Goal: Task Accomplishment & Management: Manage account settings

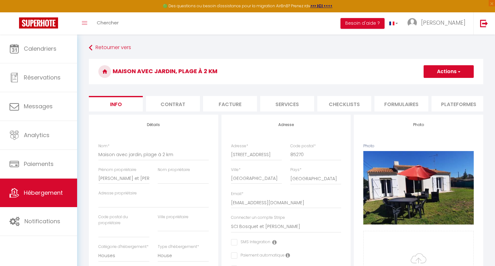
select select "houses"
select select "5"
select select "2"
select select "1"
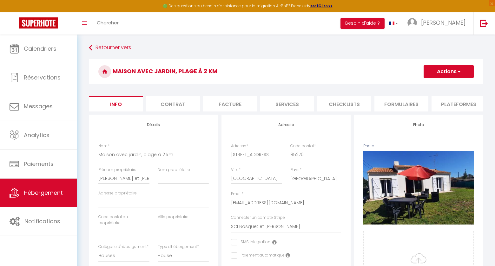
select select "15:00"
select select "19:00"
select select "11:00"
select select "30"
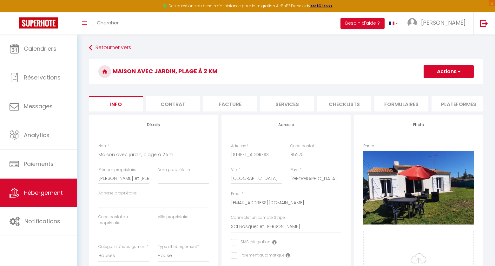
select select "28"
select select "52162"
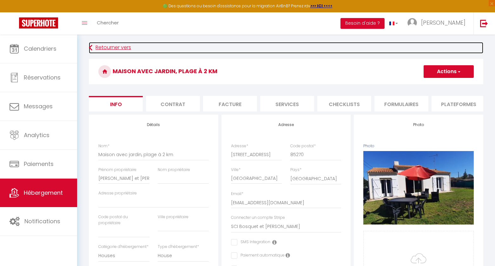
click at [106, 48] on link "Retourner vers" at bounding box center [286, 47] width 394 height 11
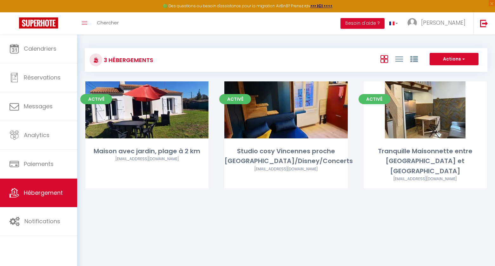
scroll to position [2, 0]
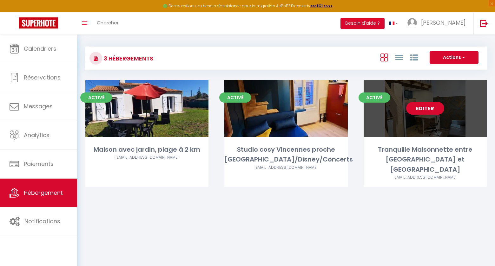
click at [419, 107] on link "Editer" at bounding box center [425, 108] width 38 height 13
select select "3"
select select "2"
select select "1"
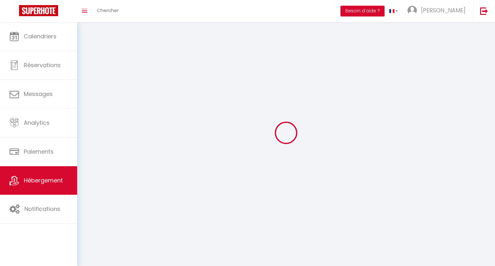
select select
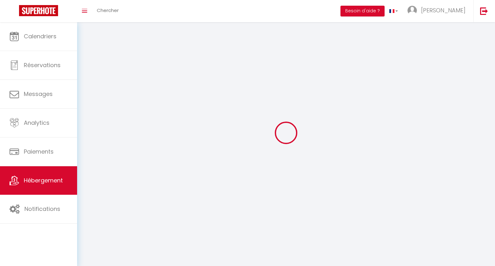
checkbox input "false"
select select
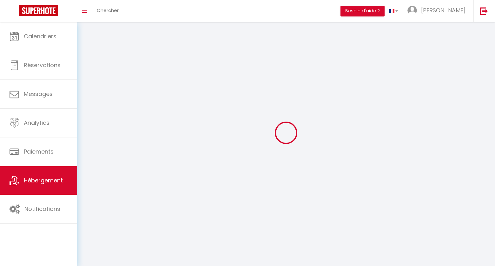
select select
select select "1"
select select
select select "28"
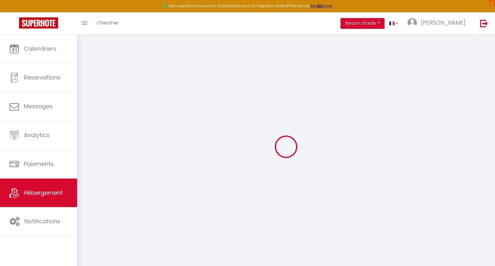
select select
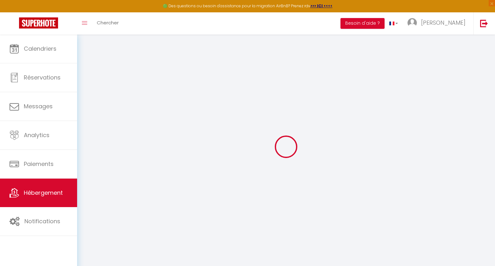
select select
checkbox input "false"
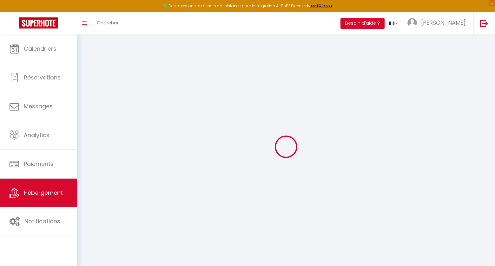
select select
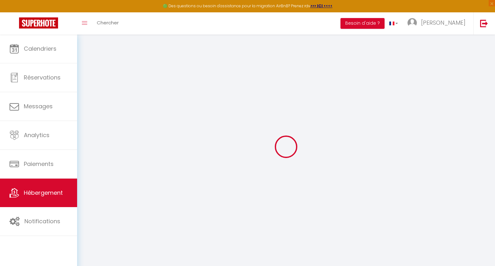
select select
checkbox input "false"
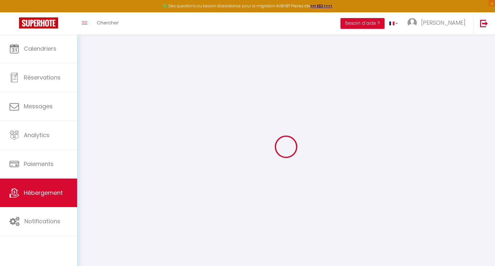
checkbox input "false"
select select
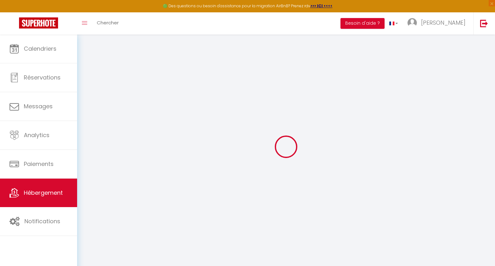
select select
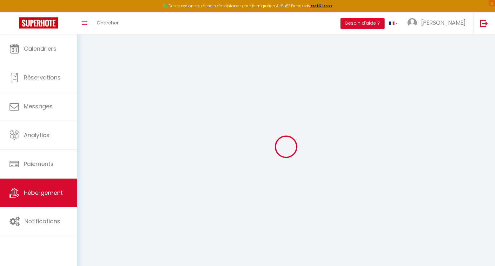
checkbox input "false"
select select
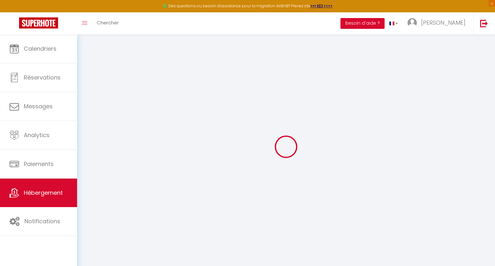
select select
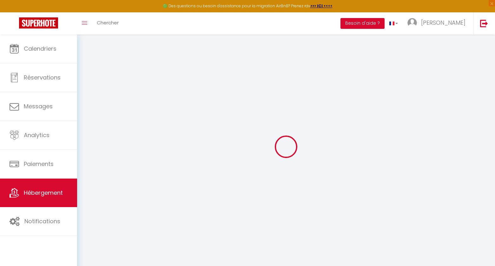
select select
checkbox input "false"
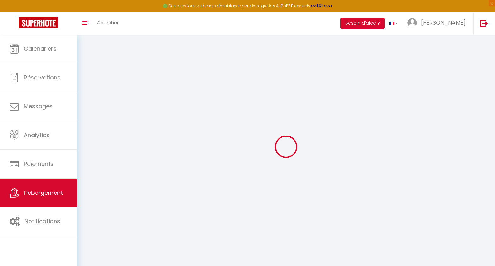
checkbox input "false"
select select
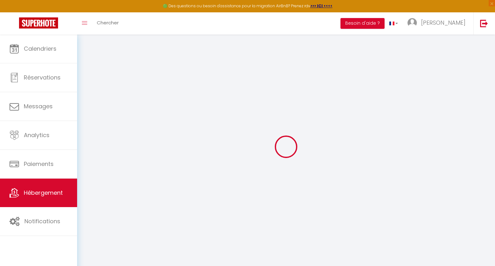
select select
checkbox input "false"
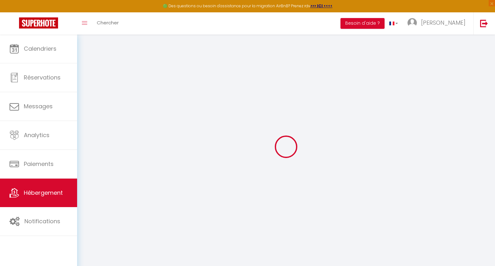
checkbox input "false"
select select
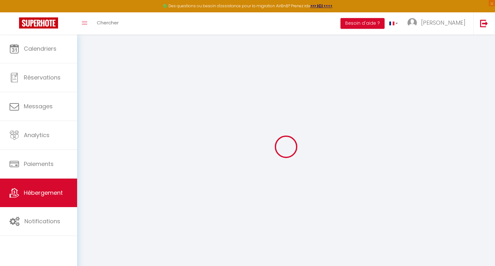
type input "Tranquille Maisonnette entre [GEOGRAPHIC_DATA] et [GEOGRAPHIC_DATA]"
select select "houses"
type input "85"
type input "0.80"
select select
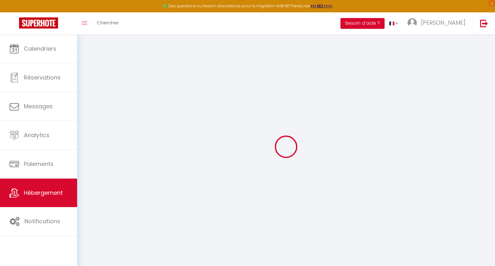
select select
type input "[STREET_ADDRESS]"
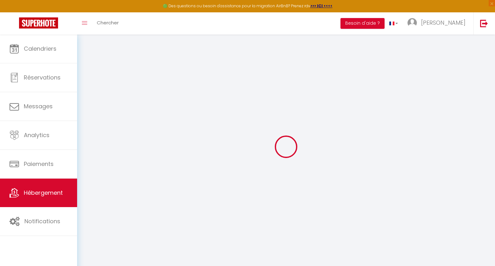
type input "93100"
type input "Montreuil"
type input "[EMAIL_ADDRESS][DOMAIN_NAME]"
select select "16086"
checkbox input "false"
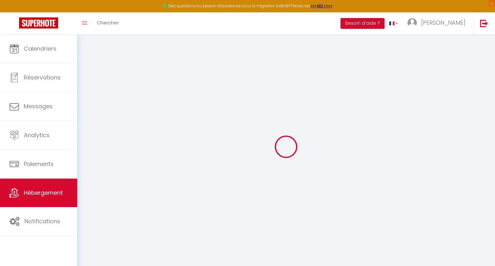
checkbox input "false"
type input "0"
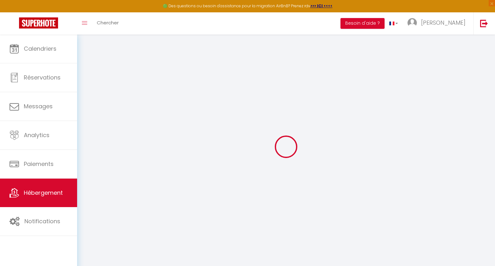
type input "0"
select select
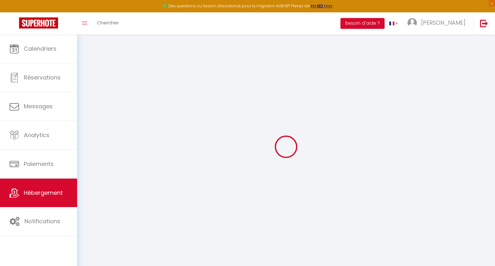
select select
checkbox input "false"
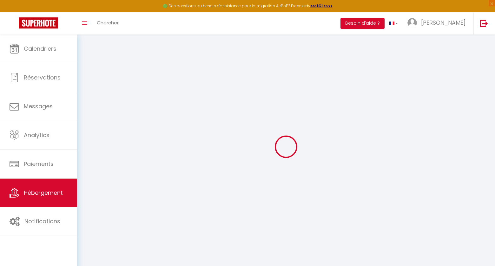
checkbox input "false"
select select
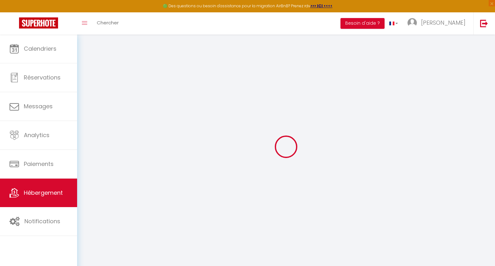
select select
checkbox input "false"
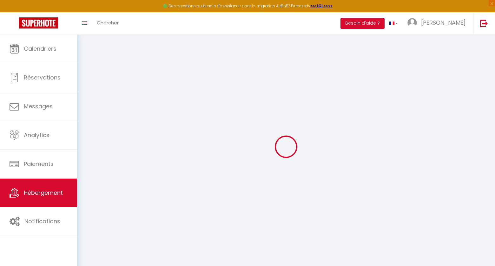
checkbox input "false"
select select "16:00"
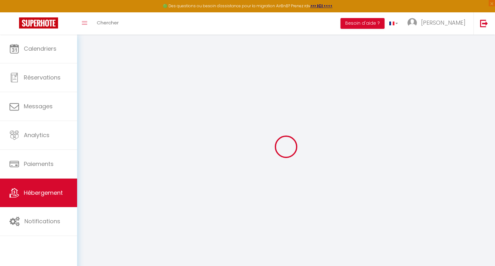
select select "23:45"
select select "11:00"
select select "30"
select select "120"
checkbox input "false"
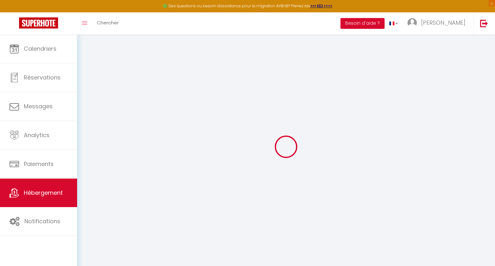
checkbox input "false"
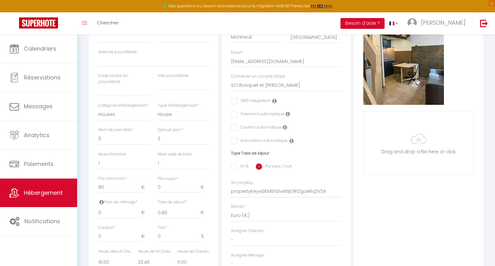
scroll to position [144, 0]
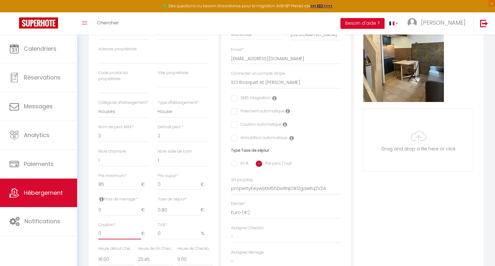
click at [105, 240] on input "0" at bounding box center [119, 233] width 43 height 11
click at [104, 240] on input "0" at bounding box center [119, 233] width 43 height 11
checkbox input "false"
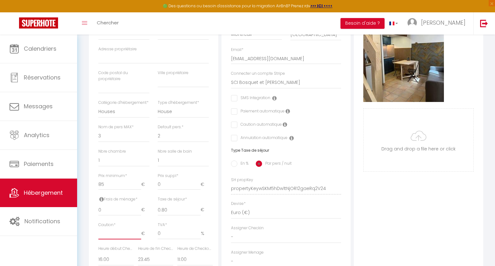
checkbox input "false"
type input "2"
checkbox input "false"
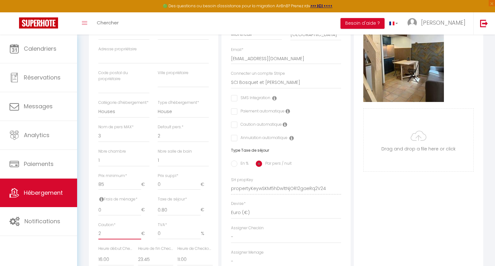
checkbox input "false"
type input "25"
checkbox input "false"
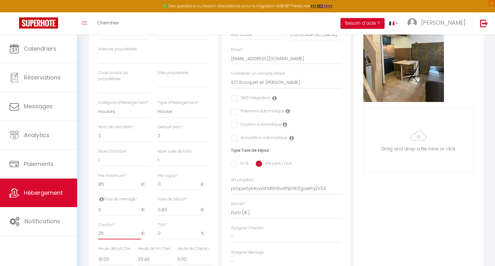
checkbox input "false"
type input "2"
checkbox input "false"
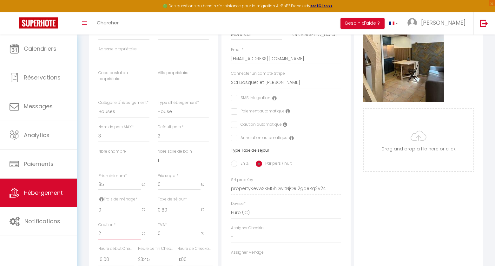
checkbox input "false"
type input "20"
checkbox input "false"
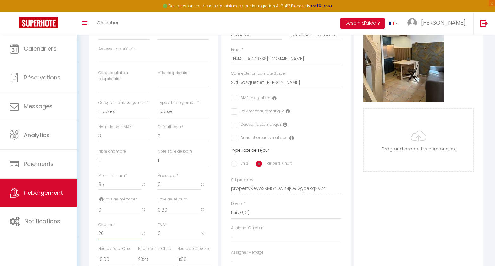
checkbox input "false"
type input "200"
checkbox input "false"
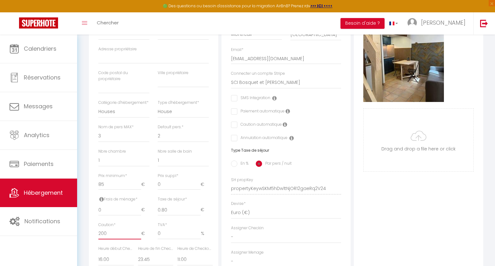
checkbox input "false"
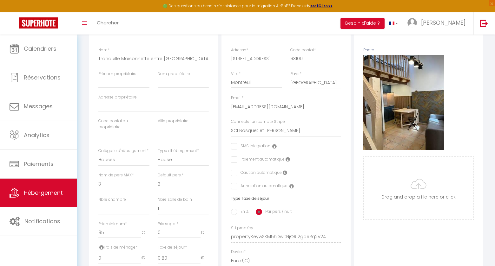
scroll to position [0, 0]
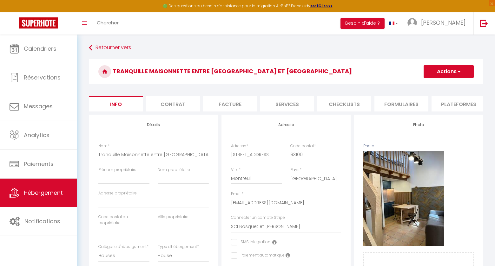
type input "200"
click at [456, 72] on button "Actions" at bounding box center [448, 71] width 50 height 13
click at [440, 86] on link "Enregistrer" at bounding box center [439, 86] width 68 height 8
click at [438, 72] on button "Actions" at bounding box center [448, 71] width 50 height 13
click at [424, 85] on input "Enregistrer" at bounding box center [423, 85] width 23 height 6
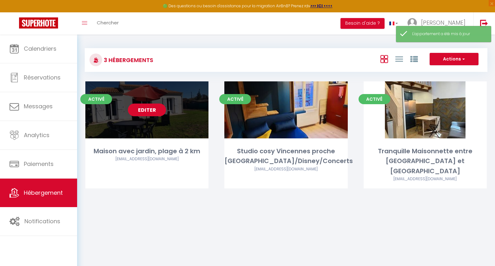
click at [142, 111] on link "Editer" at bounding box center [147, 110] width 38 height 13
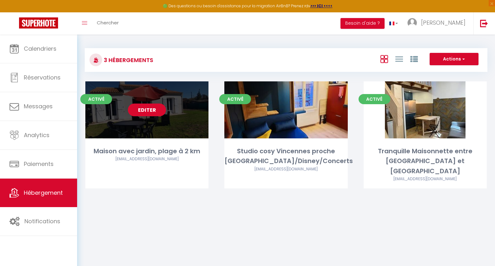
click at [148, 109] on link "Editer" at bounding box center [147, 110] width 38 height 13
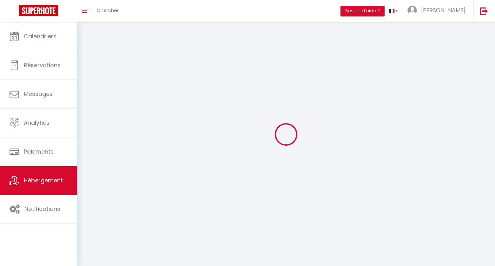
select select "1"
select select
select select "28"
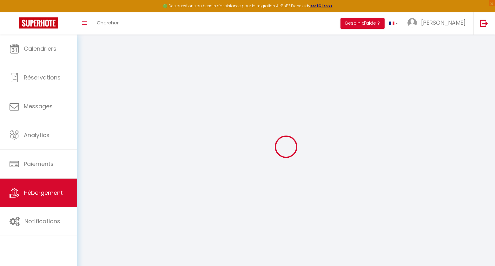
select select
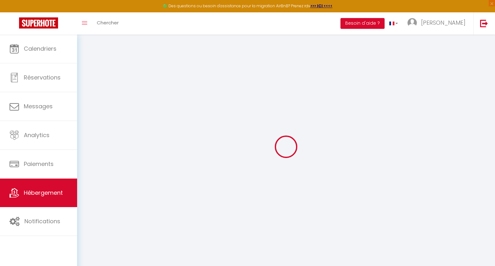
select select
checkbox input "false"
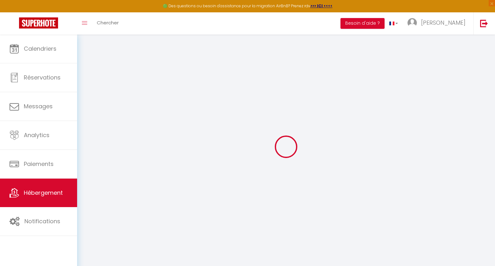
select select
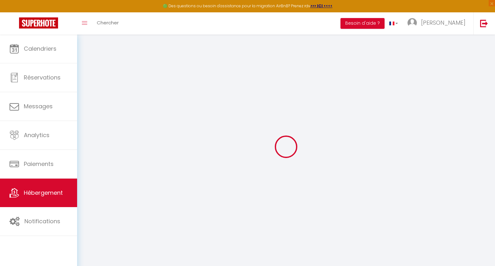
select select
checkbox input "false"
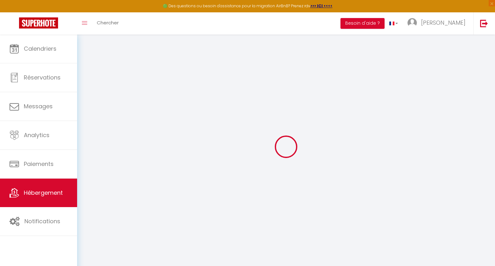
checkbox input "false"
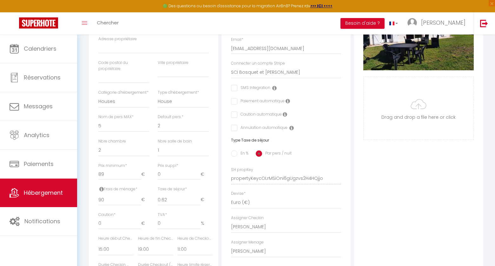
scroll to position [155, 0]
click at [106, 229] on input "0" at bounding box center [119, 222] width 43 height 11
click at [419, 176] on div "Photo Photo Supprimer Drag and drop a file here or click Ooops, something wrong…" at bounding box center [418, 173] width 129 height 428
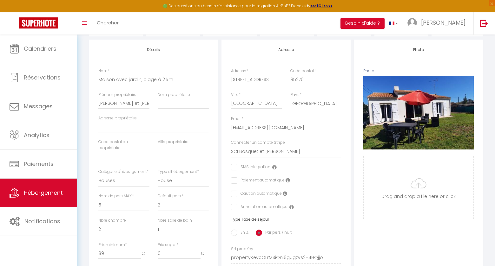
scroll to position [0, 0]
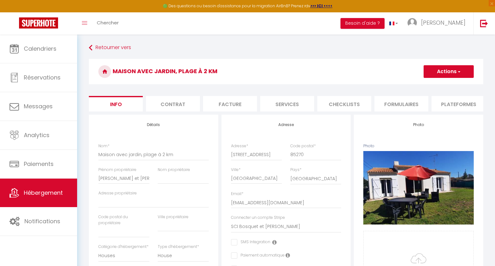
click at [457, 71] on span "button" at bounding box center [458, 72] width 4 height 6
click at [438, 86] on link "Enregistrer" at bounding box center [439, 86] width 68 height 8
click at [439, 72] on button "Actions" at bounding box center [448, 71] width 50 height 13
click at [426, 84] on input "Enregistrer" at bounding box center [423, 85] width 23 height 6
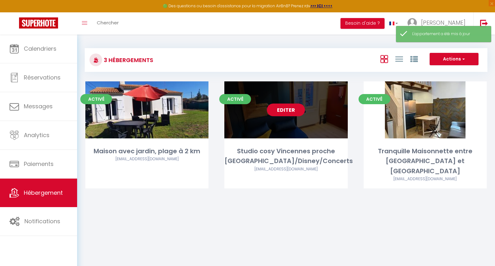
click at [289, 110] on link "Editer" at bounding box center [286, 110] width 38 height 13
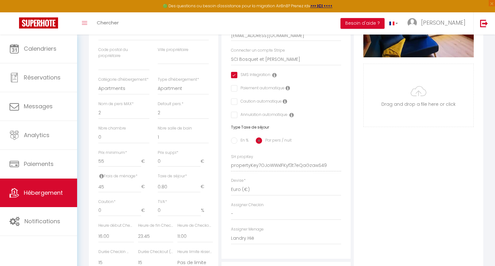
scroll to position [173, 0]
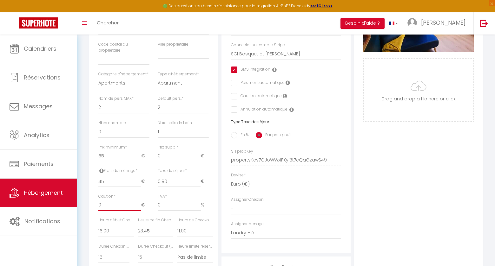
click at [107, 211] on input "0" at bounding box center [119, 205] width 43 height 11
click at [369, 204] on div "Photo Photo Supprimer Drag and drop a file here or click Ooops, something wrong…" at bounding box center [418, 156] width 129 height 428
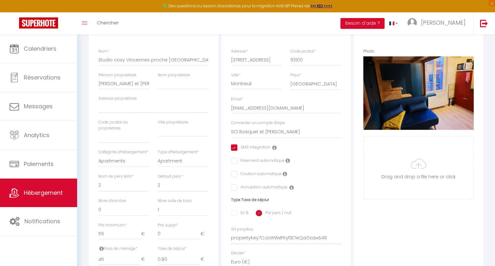
scroll to position [0, 0]
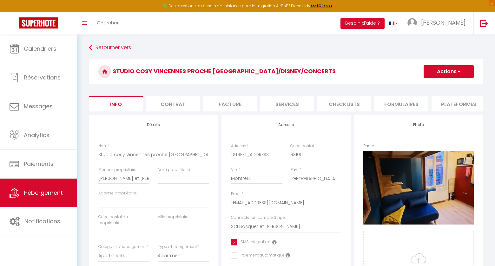
click at [461, 69] on button "Actions" at bounding box center [448, 71] width 50 height 13
click at [429, 84] on input "Enregistrer" at bounding box center [423, 85] width 23 height 6
